Goal: Check status: Check status

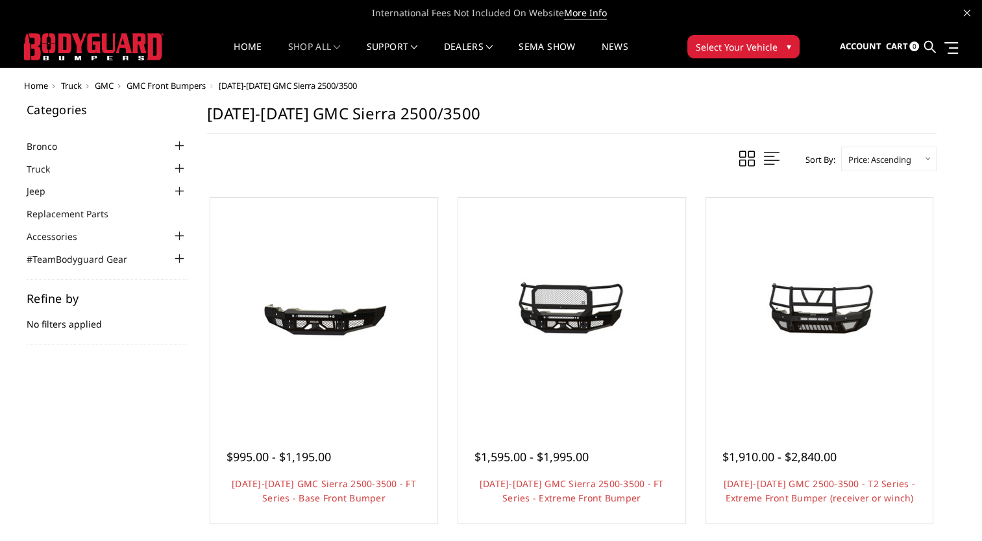
click at [862, 47] on span "Account" at bounding box center [860, 46] width 42 height 12
click at [807, 82] on span "Sign in" at bounding box center [801, 80] width 29 height 11
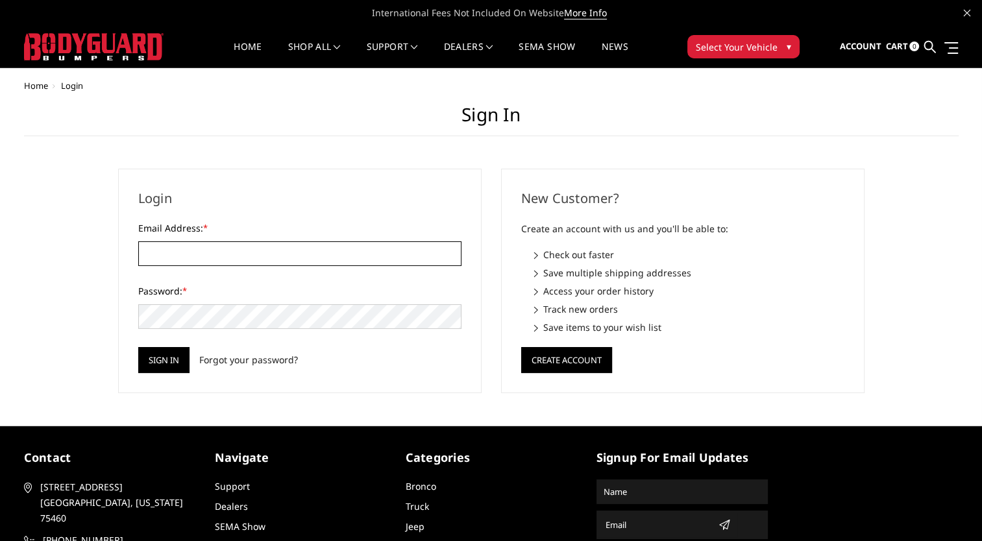
type input "kbender@cirruscompany.com"
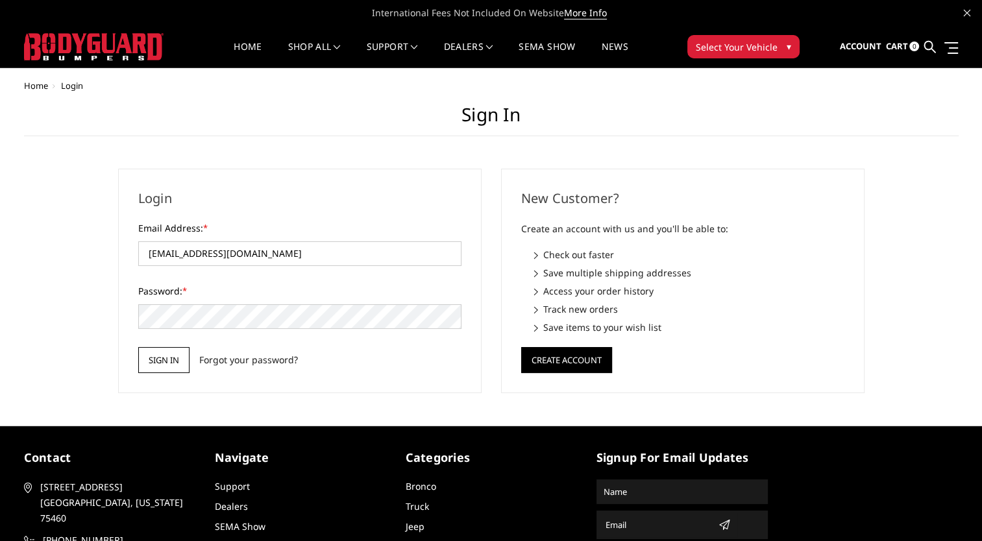
click at [164, 367] on input "Sign in" at bounding box center [163, 360] width 51 height 26
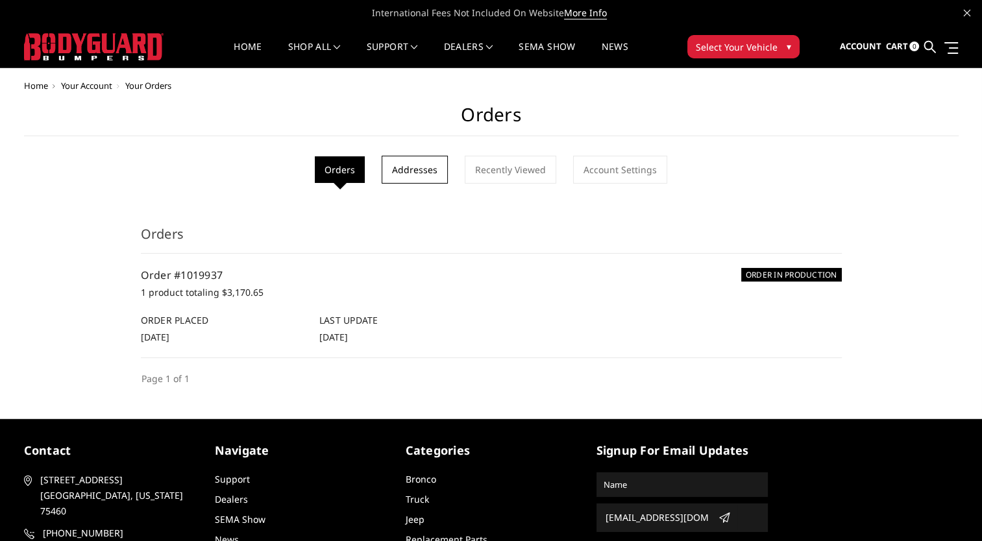
click at [434, 165] on link "Addresses" at bounding box center [415, 170] width 66 height 28
click at [497, 180] on link "Recently Viewed" at bounding box center [511, 170] width 92 height 28
